Goal: Task Accomplishment & Management: Manage account settings

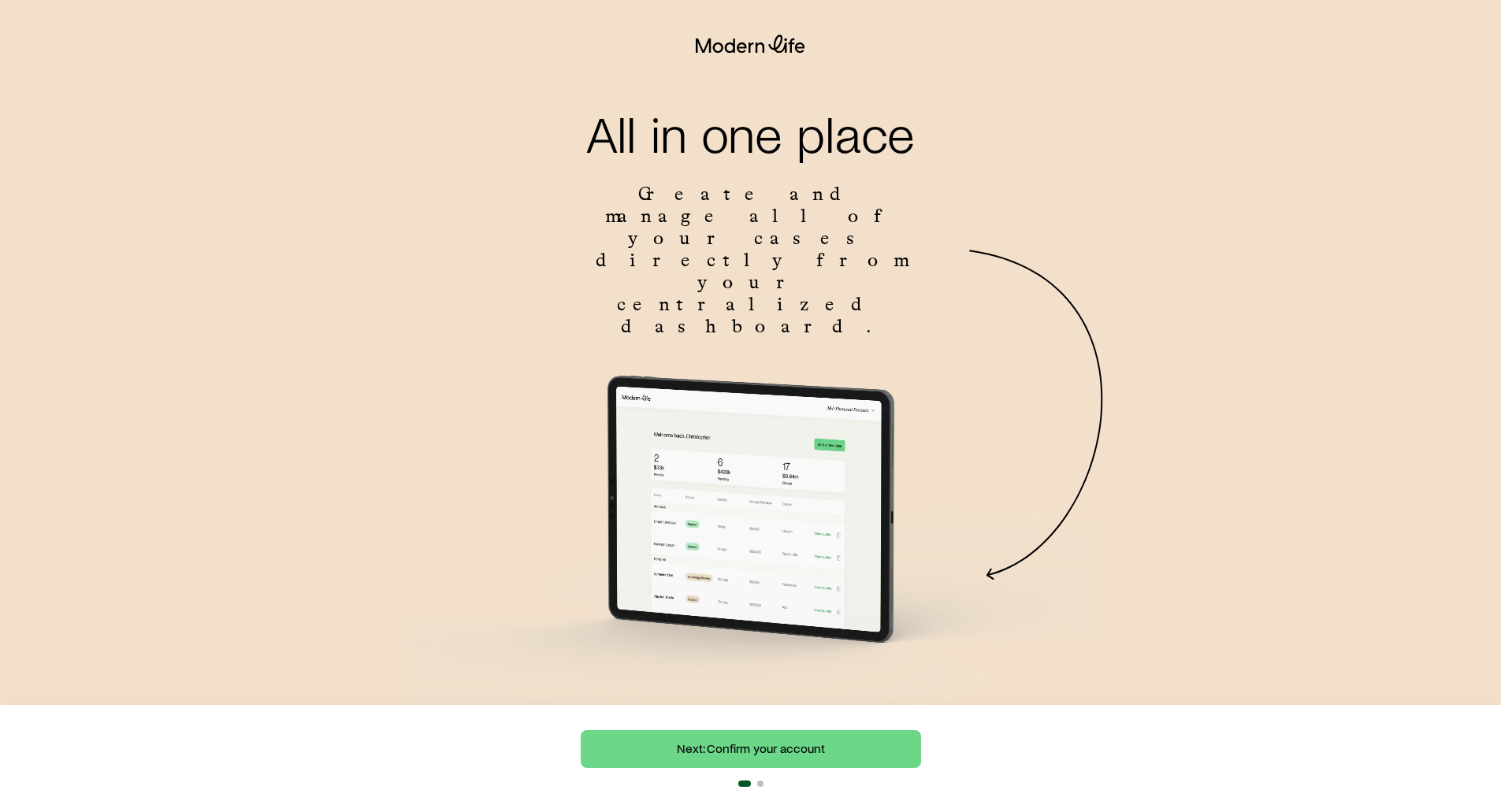
click at [1126, 94] on div "All in one place Create and manage all of your cases directly from your central…" at bounding box center [750, 413] width 1501 height 650
click at [786, 747] on link "Next: Confirm your account" at bounding box center [750, 749] width 341 height 38
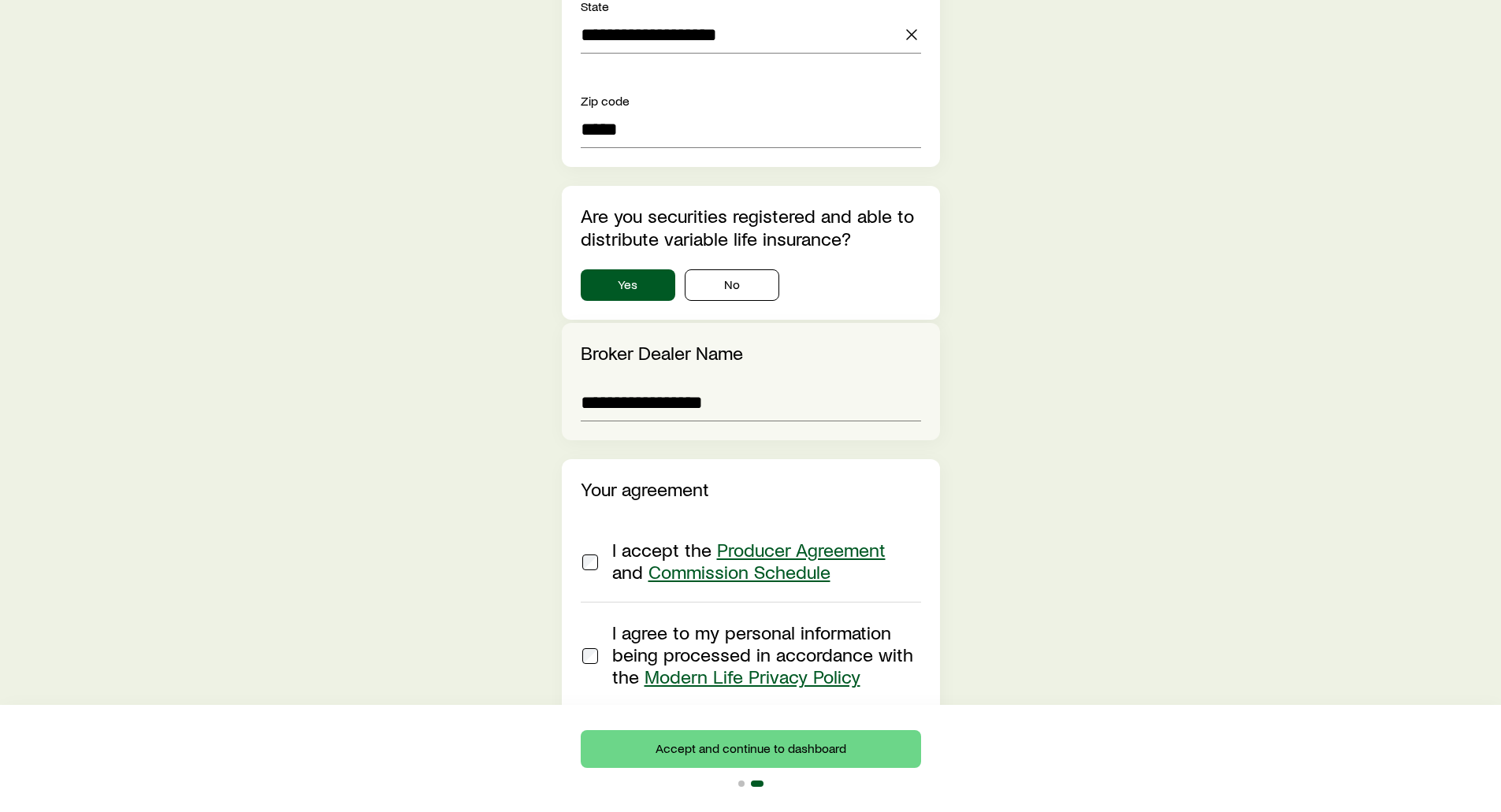
scroll to position [1683, 0]
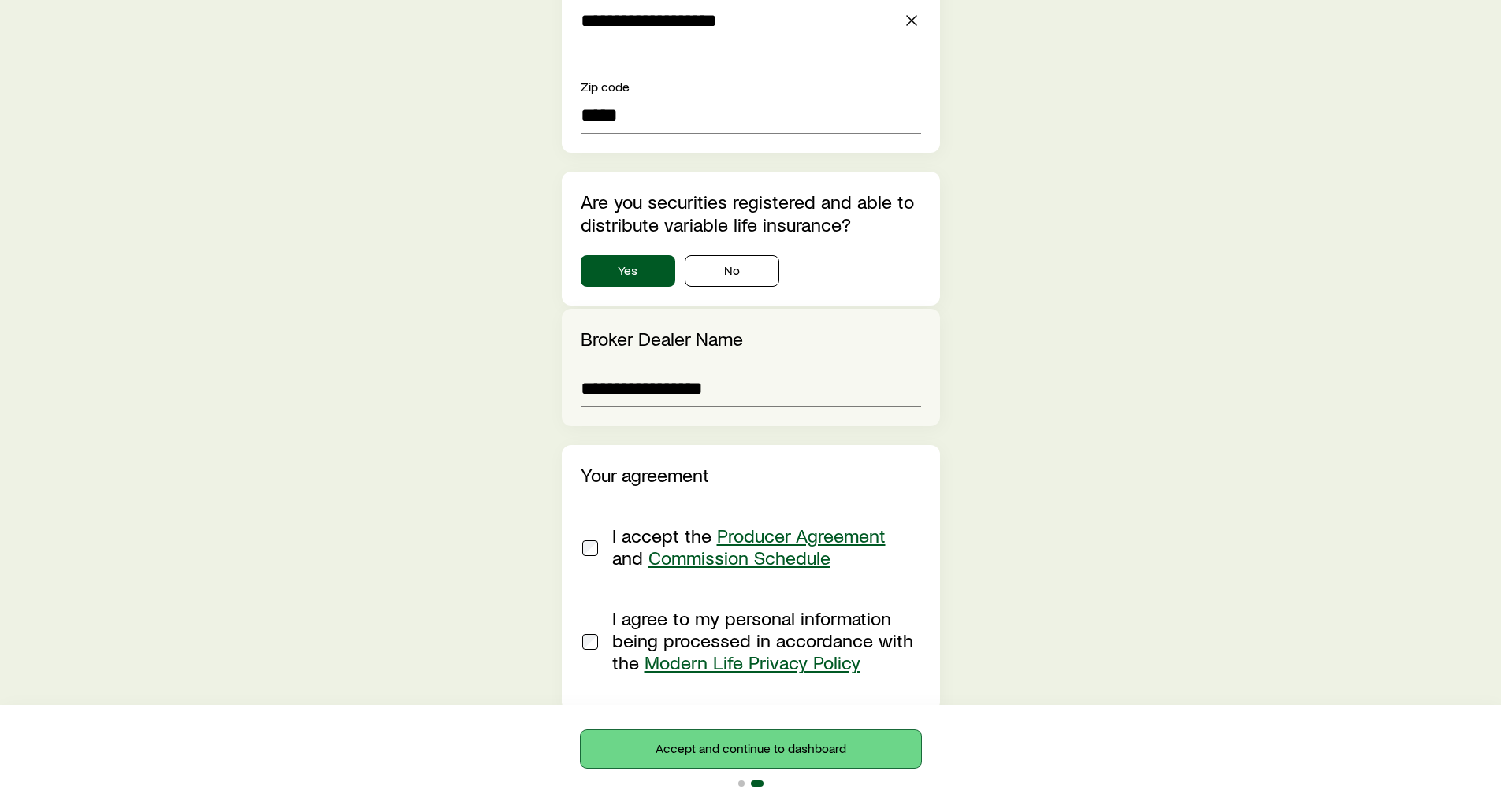
click at [707, 745] on button "Accept and continue to dashboard" at bounding box center [750, 749] width 341 height 38
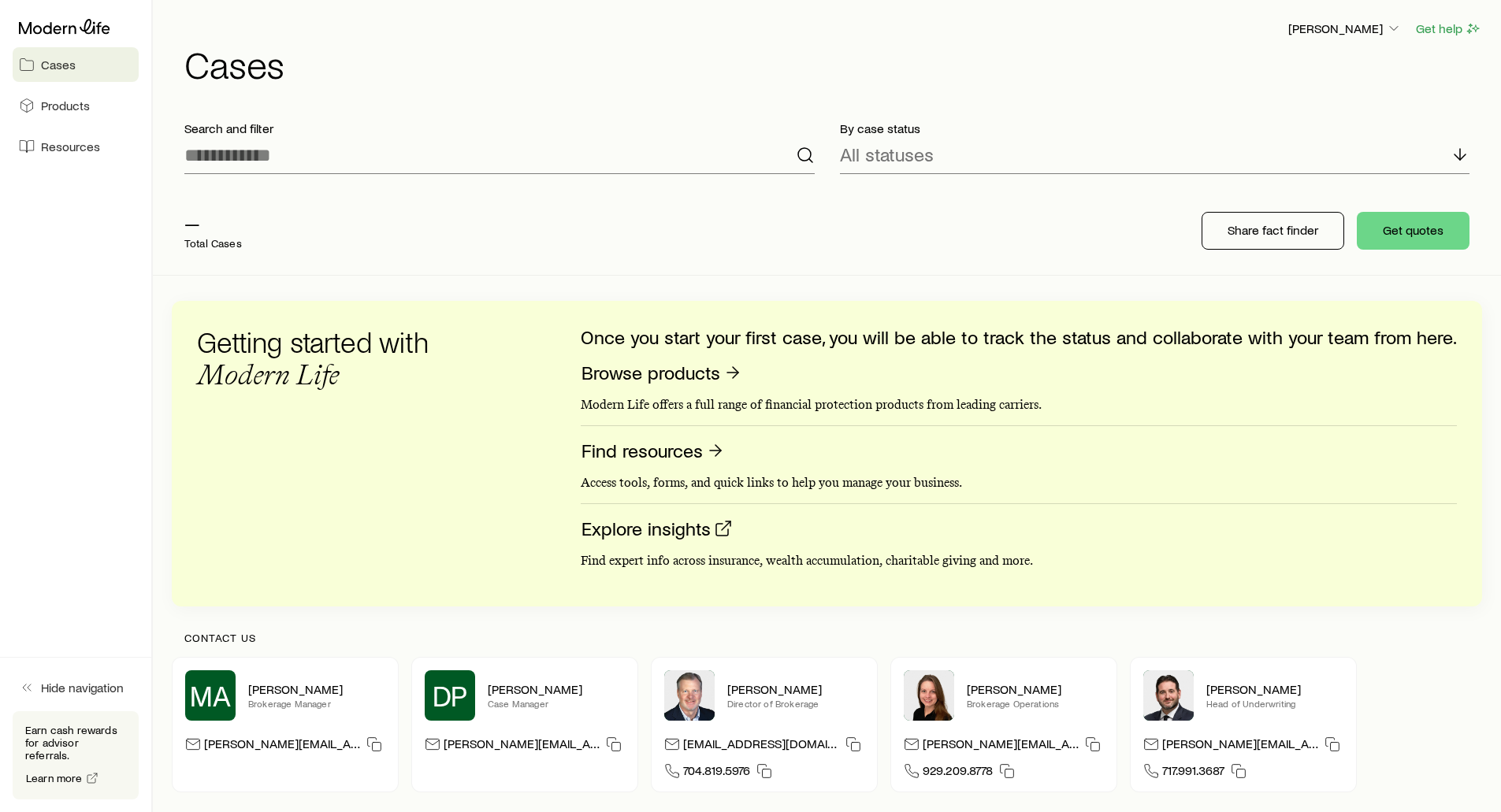
click at [473, 283] on div "Search and filter By case status All statuses — Total Cases Share fact finder G…" at bounding box center [826, 475] width 1310 height 735
click at [998, 56] on h1 "Cases" at bounding box center [833, 64] width 1298 height 38
click at [1241, 225] on p "Share fact finder" at bounding box center [1272, 230] width 90 height 16
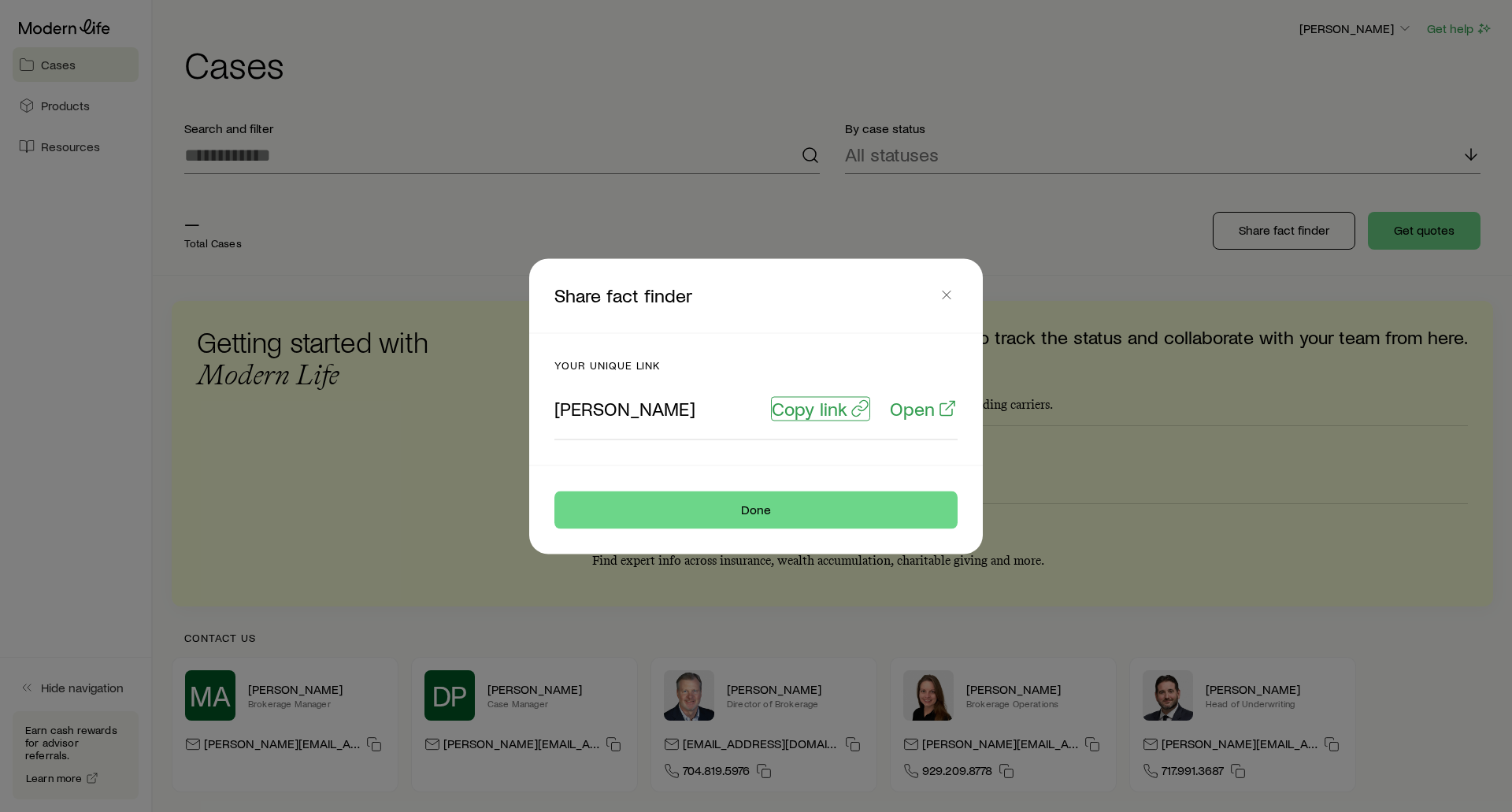
click at [797, 406] on p "Copy link" at bounding box center [809, 408] width 75 height 22
click at [942, 287] on icon "button" at bounding box center [946, 294] width 16 height 16
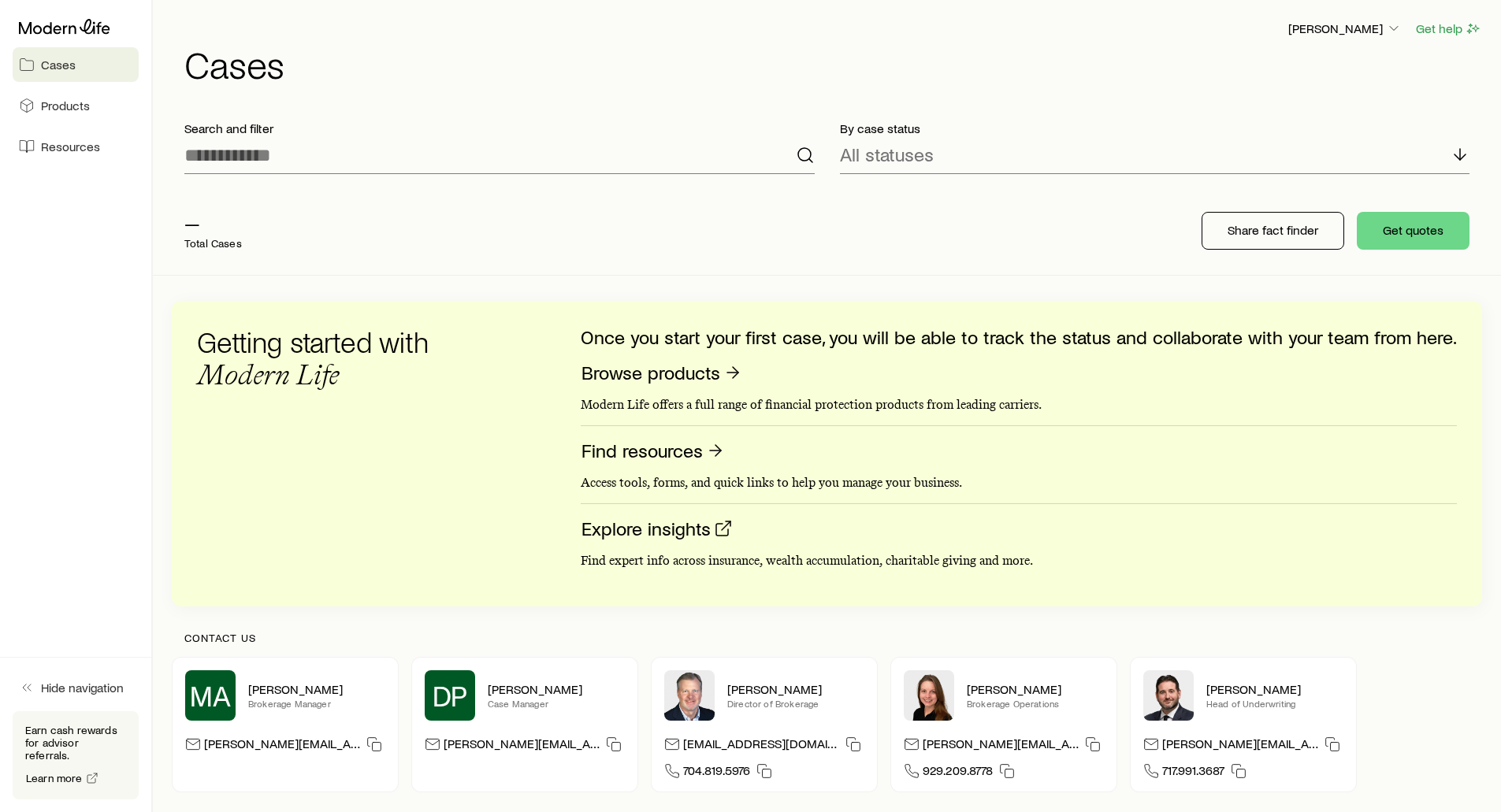
click at [926, 226] on div "— Total Cases Share fact finder Get quotes" at bounding box center [826, 230] width 1310 height 88
click at [1345, 22] on p "[PERSON_NAME]" at bounding box center [1345, 29] width 114 height 16
click at [1295, 79] on link "Licenses and contracts" at bounding box center [1308, 71] width 176 height 29
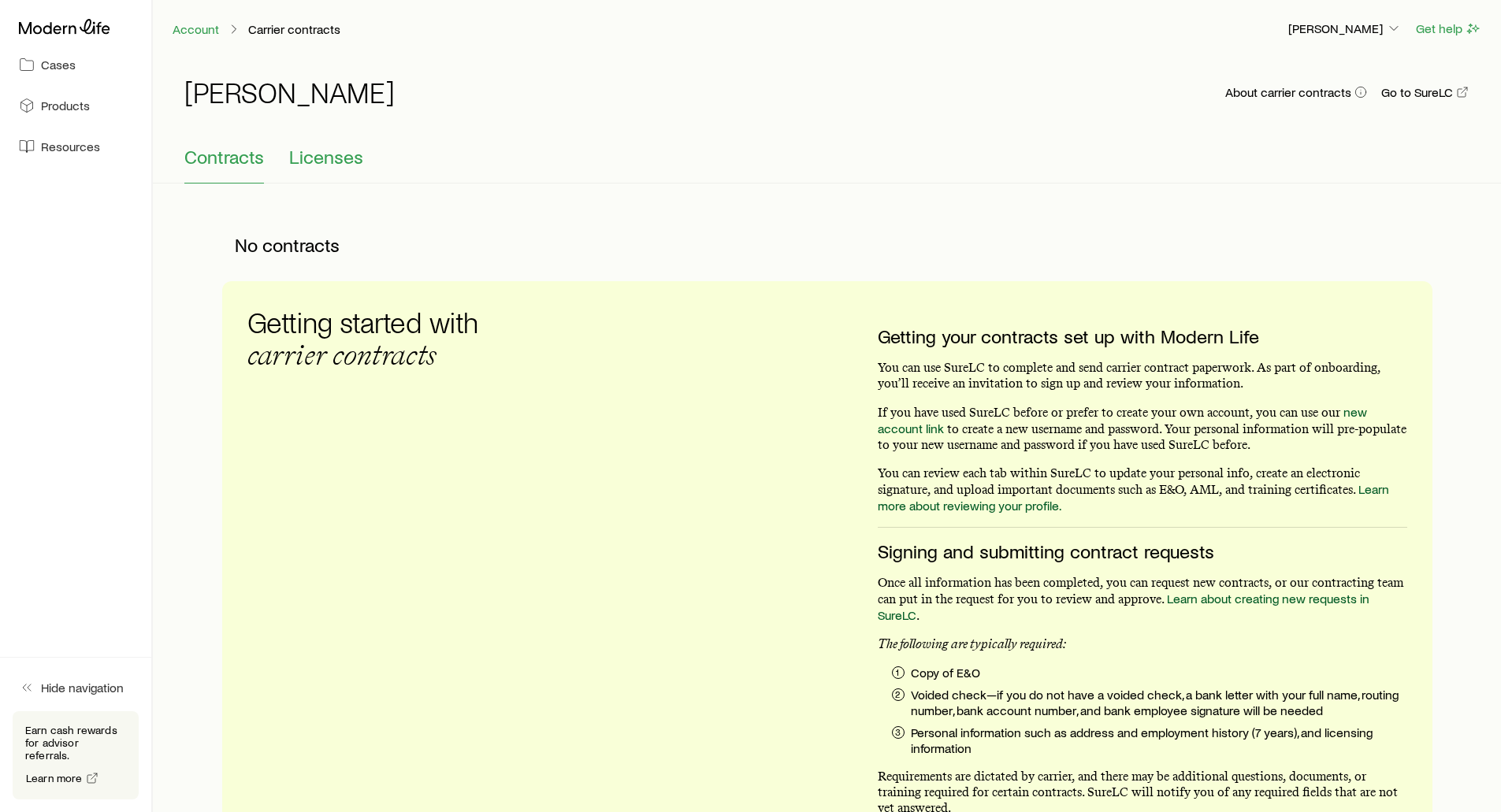
click at [339, 149] on span "Licenses" at bounding box center [325, 157] width 74 height 22
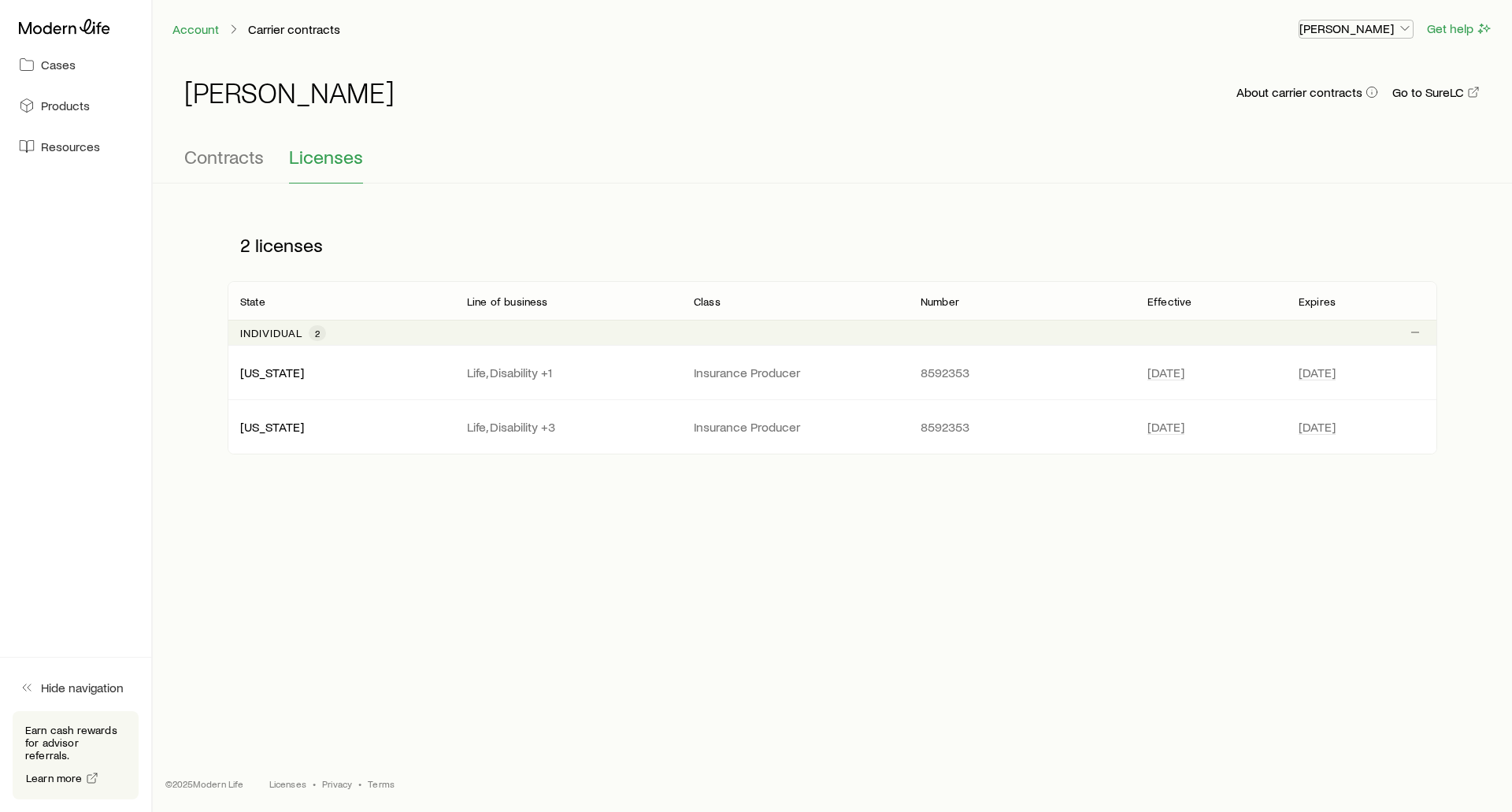
click at [1371, 33] on p "[PERSON_NAME]" at bounding box center [1356, 29] width 113 height 16
click at [1280, 194] on span "Sign out" at bounding box center [1281, 190] width 44 height 16
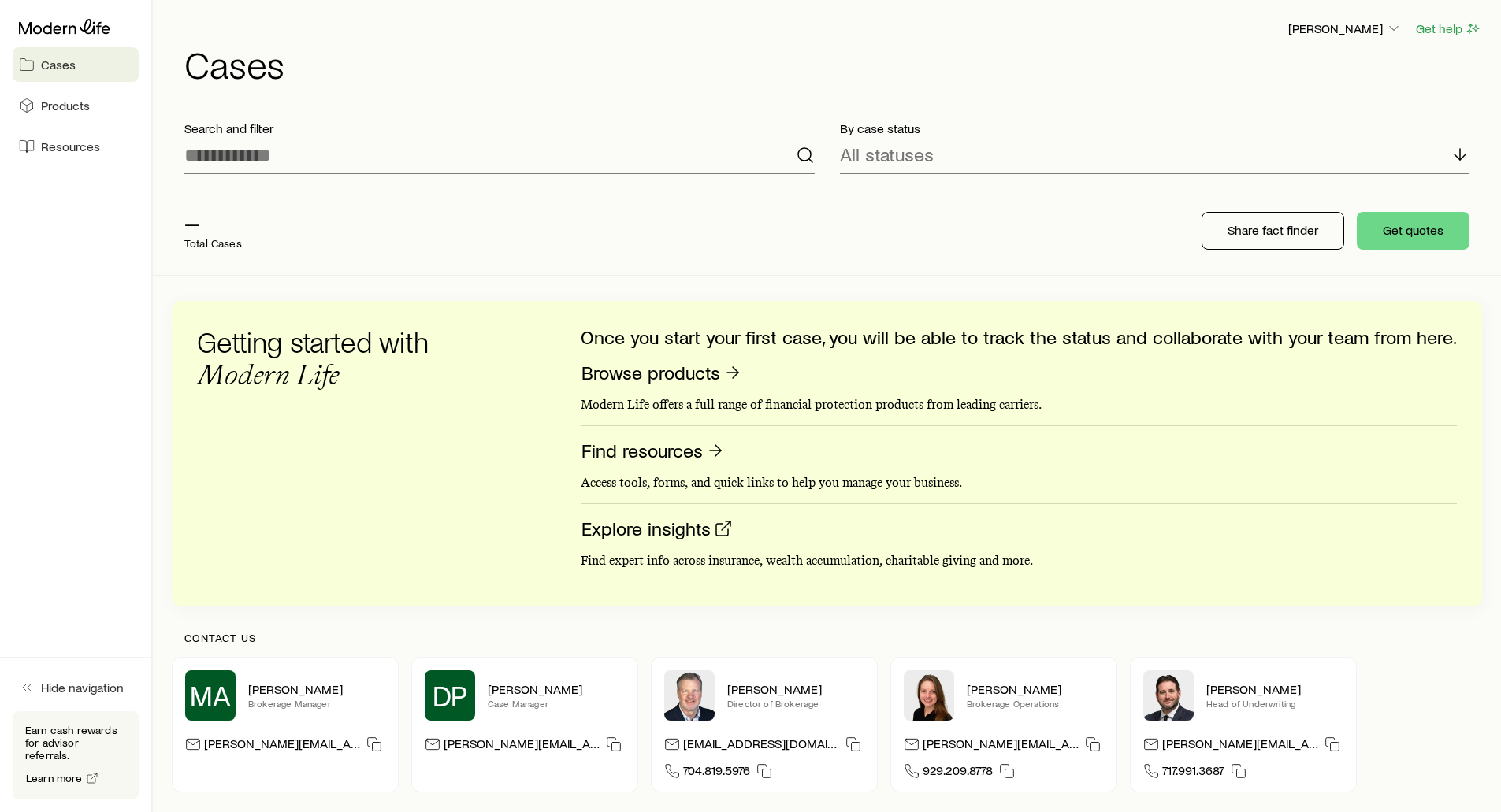
click at [967, 48] on h1 "Cases" at bounding box center [833, 64] width 1298 height 38
click at [1340, 29] on p "[PERSON_NAME]" at bounding box center [1345, 29] width 114 height 16
click at [1266, 184] on span "Sign out" at bounding box center [1270, 190] width 44 height 16
